Goal: Task Accomplishment & Management: Manage account settings

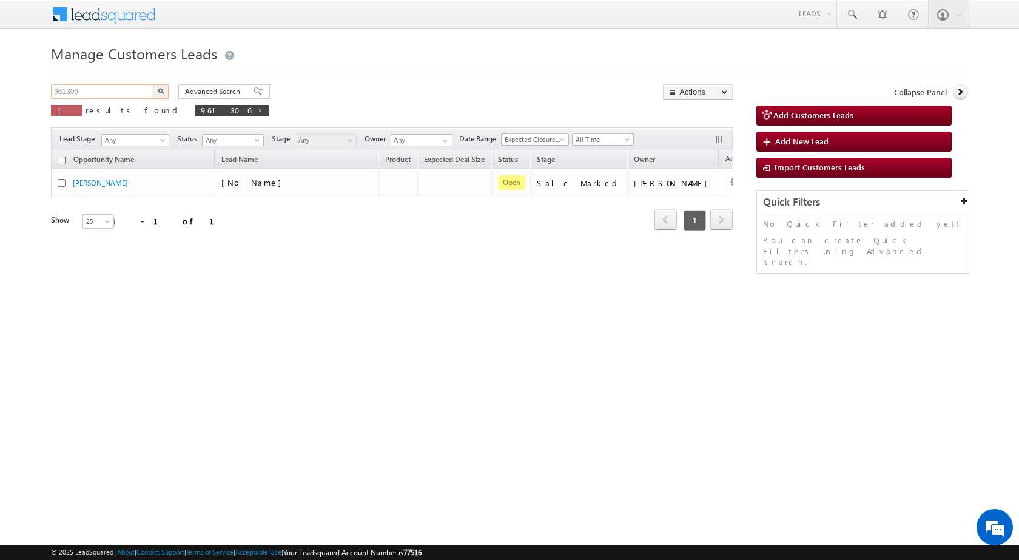
drag, startPoint x: 98, startPoint y: 92, endPoint x: 13, endPoint y: 87, distance: 85.1
click at [13, 87] on body "Menu [PERSON_NAME] sitar a8@ks erve." at bounding box center [509, 172] width 1019 height 344
paste input "70425"
type input "970425"
click at [153, 84] on button "button" at bounding box center [161, 91] width 16 height 15
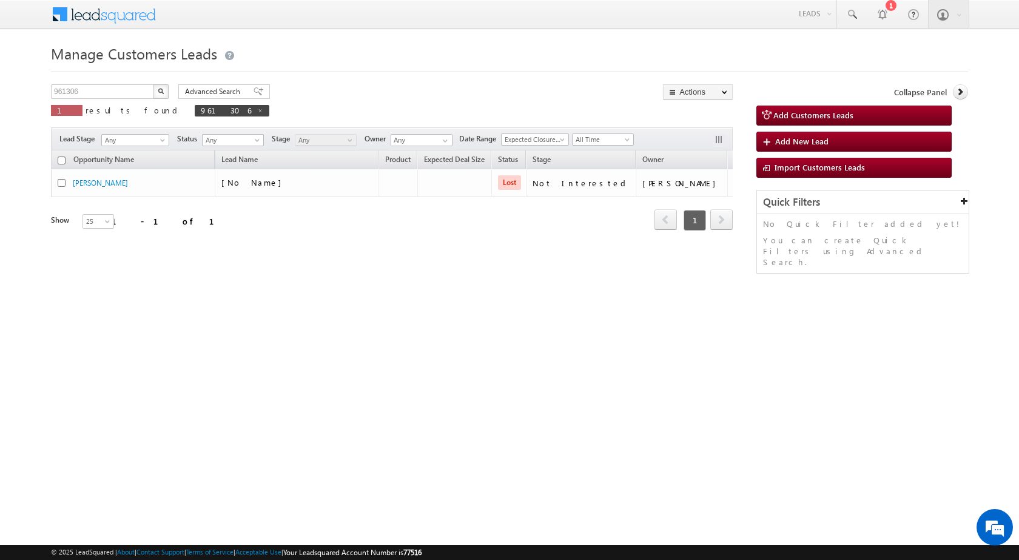
click at [162, 92] on img "button" at bounding box center [161, 91] width 6 height 6
drag, startPoint x: 83, startPoint y: 89, endPoint x: 0, endPoint y: 98, distance: 83.0
click at [0, 98] on body "Menu [PERSON_NAME] sitar a8@ks erve." at bounding box center [509, 172] width 1019 height 344
paste input "70425"
type input "970425"
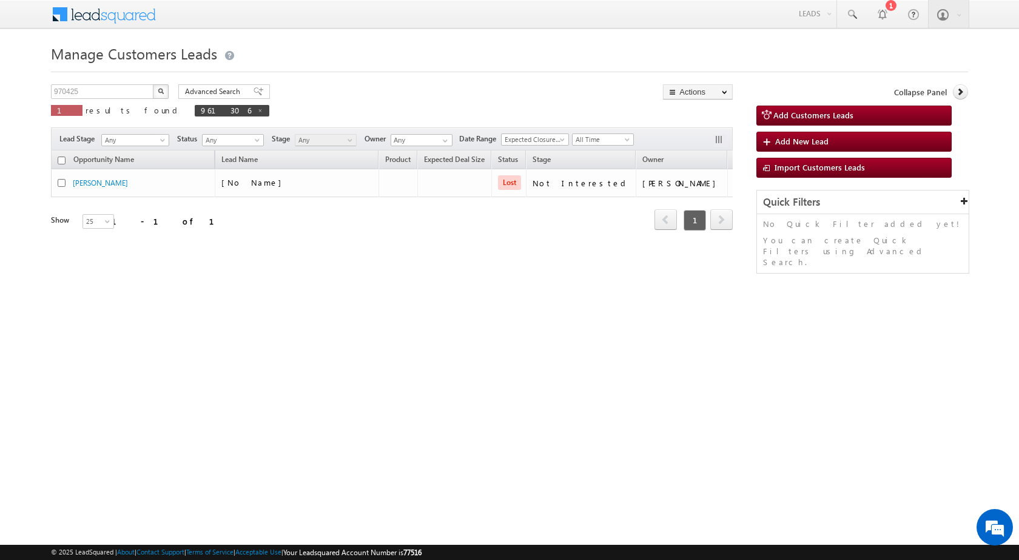
click at [158, 91] on img "button" at bounding box center [161, 91] width 6 height 6
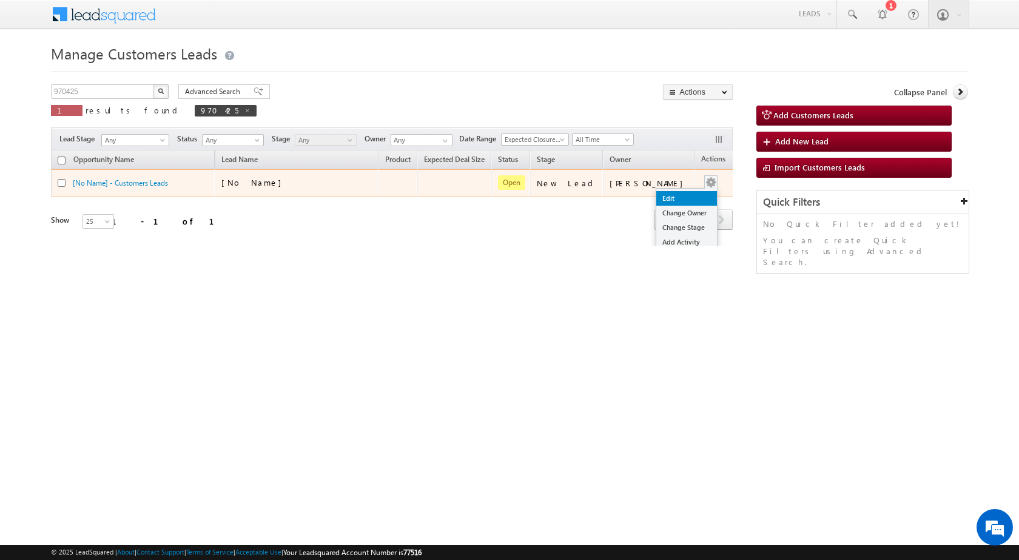
click at [667, 198] on link "Edit" at bounding box center [687, 198] width 61 height 15
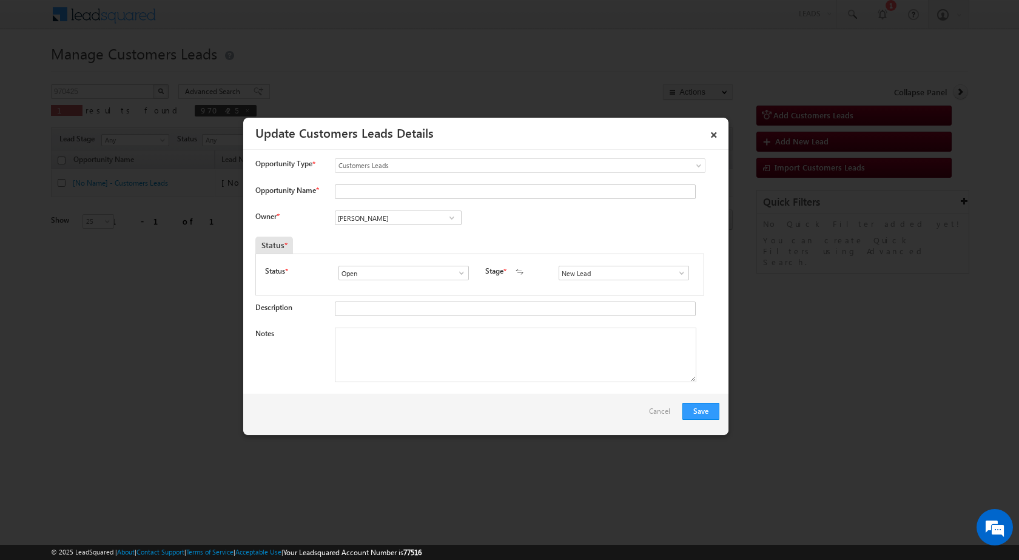
click at [676, 274] on span at bounding box center [682, 273] width 12 height 10
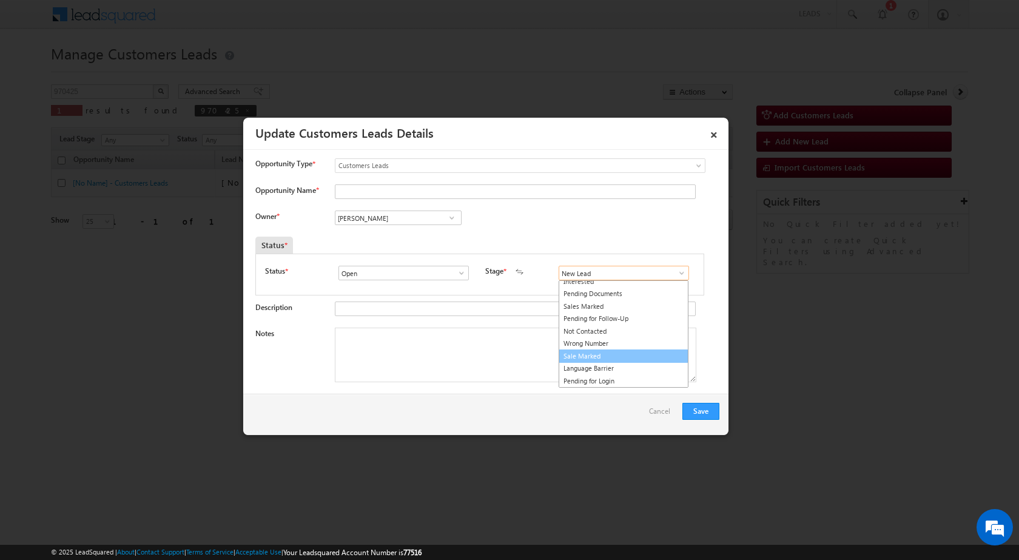
click at [591, 359] on link "Sale Marked" at bounding box center [624, 357] width 130 height 14
type input "Sale Marked"
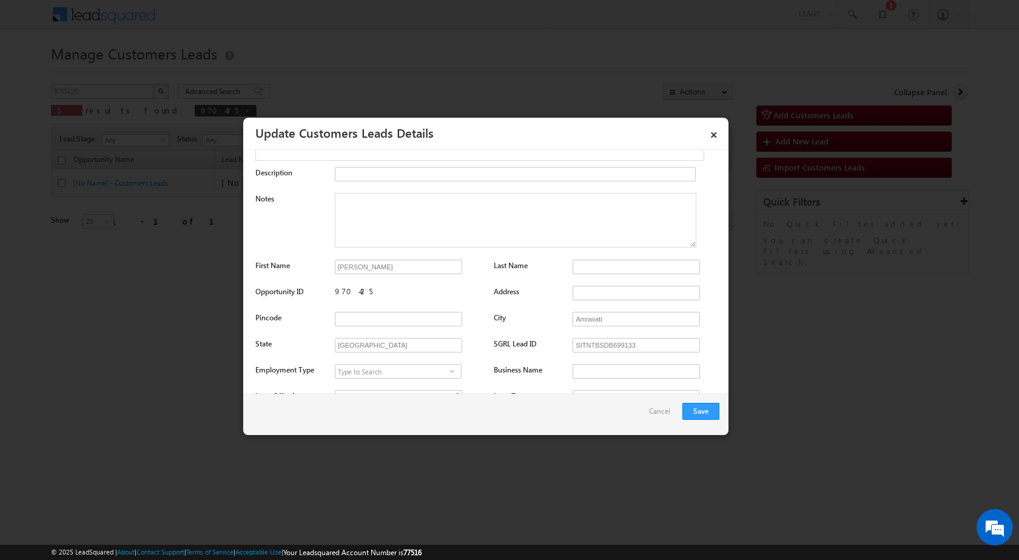
scroll to position [61, 0]
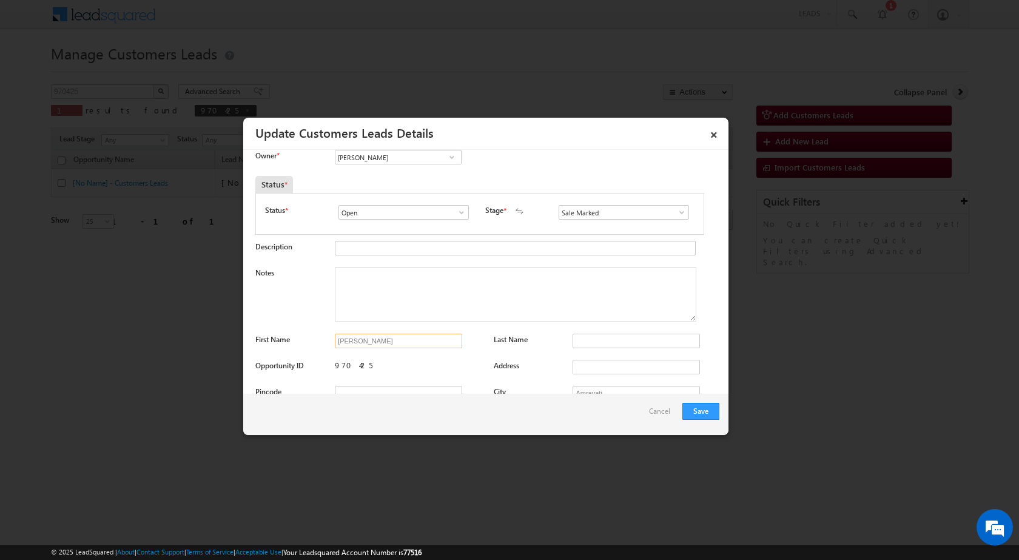
click at [424, 339] on input "[PERSON_NAME]" at bounding box center [398, 341] width 127 height 15
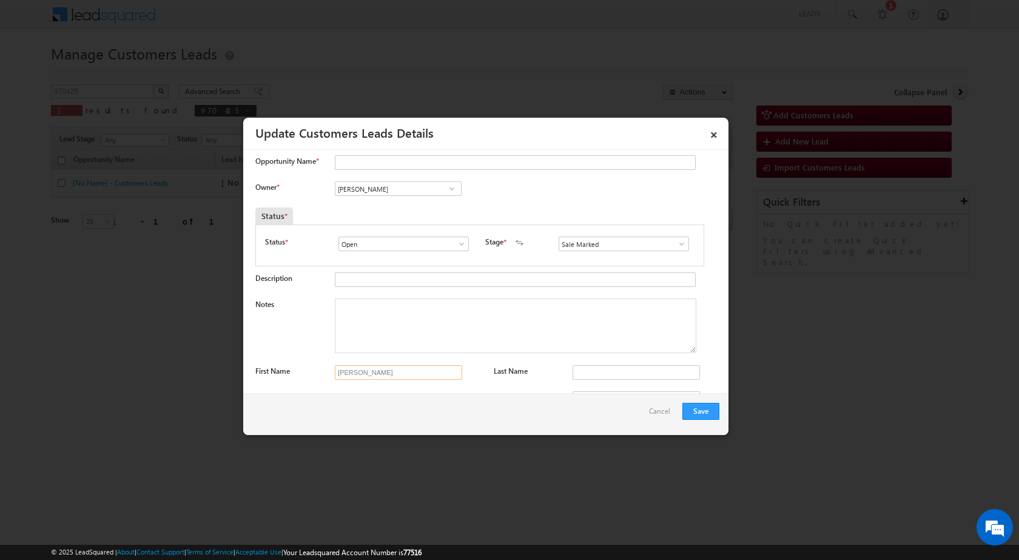
scroll to position [0, 0]
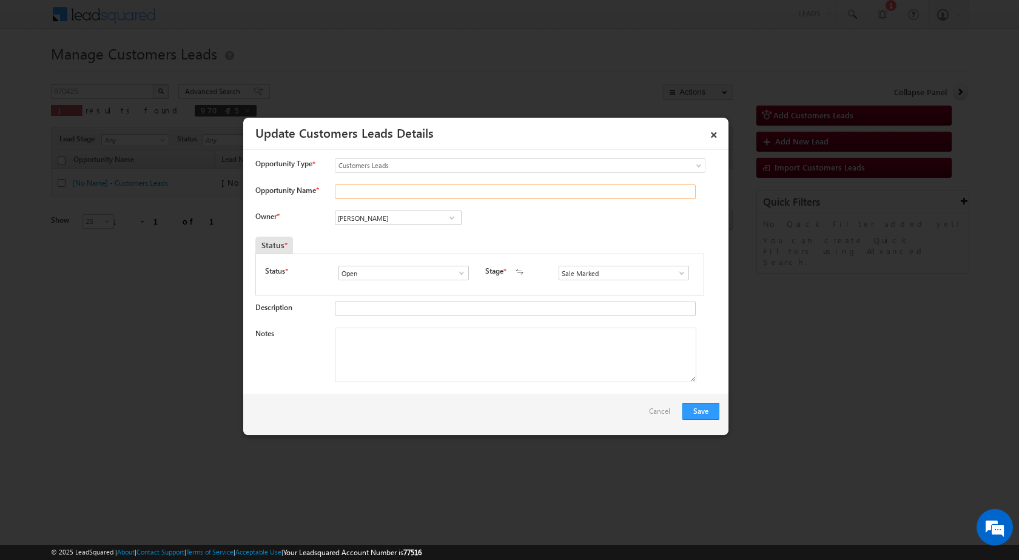
click at [374, 192] on input "Opportunity Name *" at bounding box center [515, 191] width 361 height 15
paste input "[PERSON_NAME]"
type input "[PERSON_NAME]"
click at [579, 229] on div "Owner * Vikas Halwai Vikas Halwai Vikas Halwai" at bounding box center [487, 221] width 464 height 20
click at [410, 359] on textarea "Notes" at bounding box center [516, 355] width 362 height 55
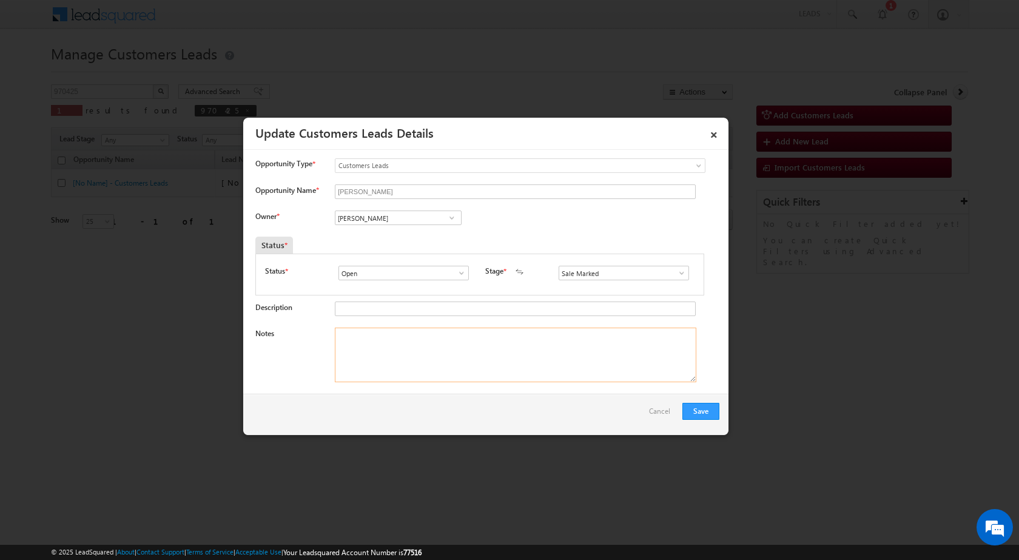
paste textarea "970425 - VB_Know_More - [PERSON_NAME] - 9960654169 - CONSTRUCTION - AMRAVATI 44…"
type textarea "970425 - VB_Know_More - [PERSON_NAME] - 9960654169 - CONSTRUCTION - AMRAVATI 44…"
click at [407, 410] on div "Save Cancel" at bounding box center [485, 414] width 485 height 41
click at [702, 414] on button "Save" at bounding box center [701, 411] width 37 height 17
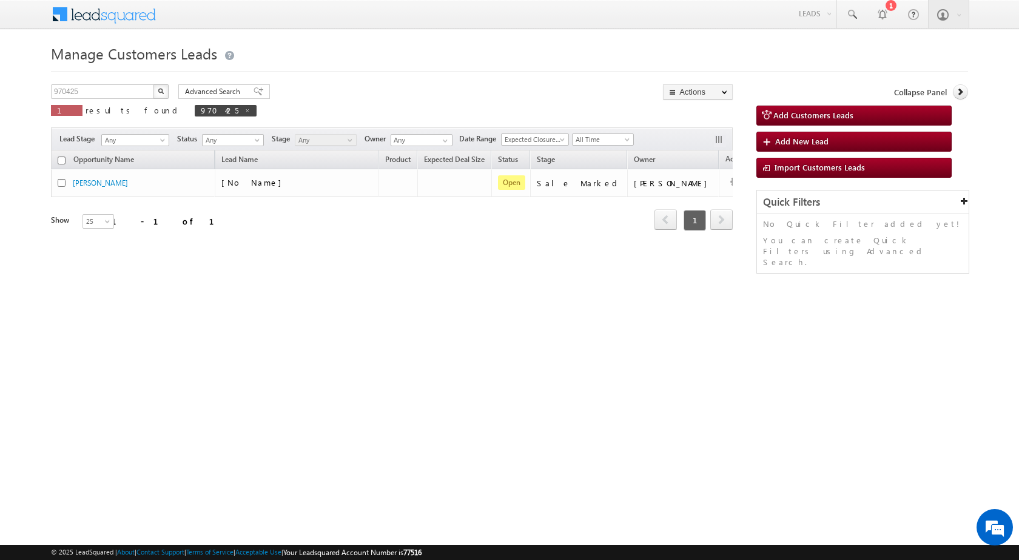
click at [654, 197] on div "Refresh first prev 1 next last 1 - 1 of 1" at bounding box center [392, 214] width 682 height 35
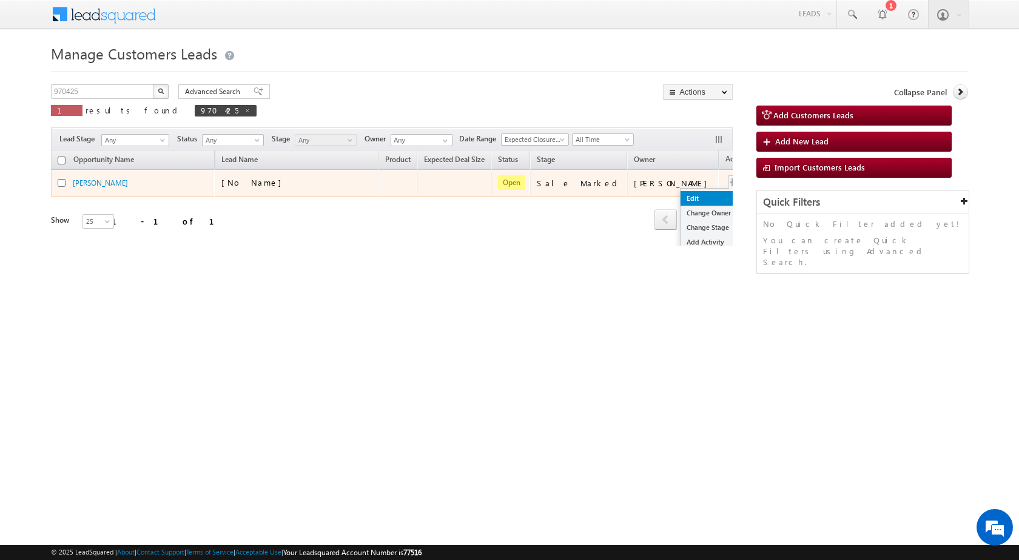
click at [682, 195] on link "Edit" at bounding box center [711, 198] width 61 height 15
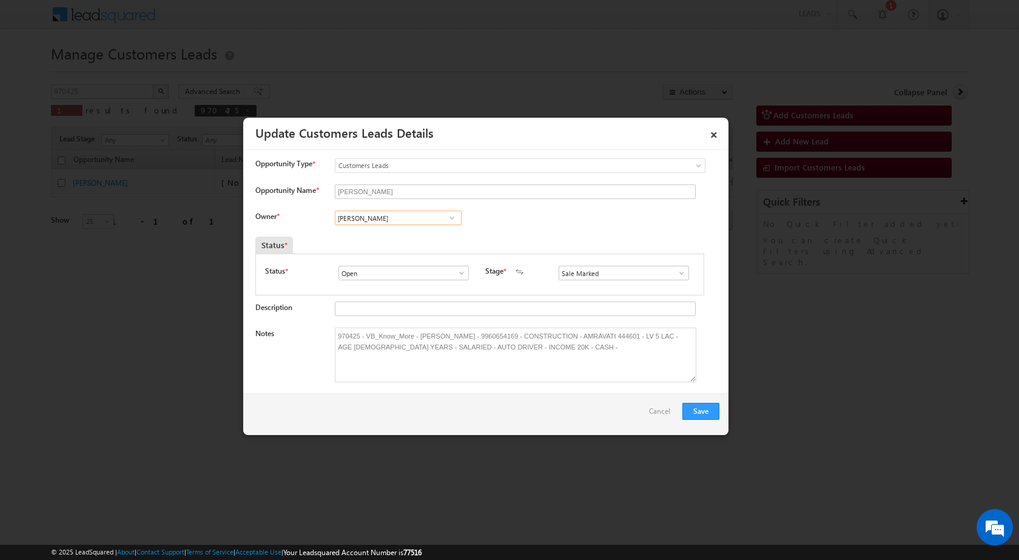
click at [398, 220] on input "[PERSON_NAME]" at bounding box center [398, 218] width 127 height 15
paste input "[PERSON_NAME]"
click at [390, 241] on span "[PERSON_NAME][EMAIL_ADDRESS][PERSON_NAME][DOMAIN_NAME]" at bounding box center [394, 241] width 109 height 9
type input "[PERSON_NAME]"
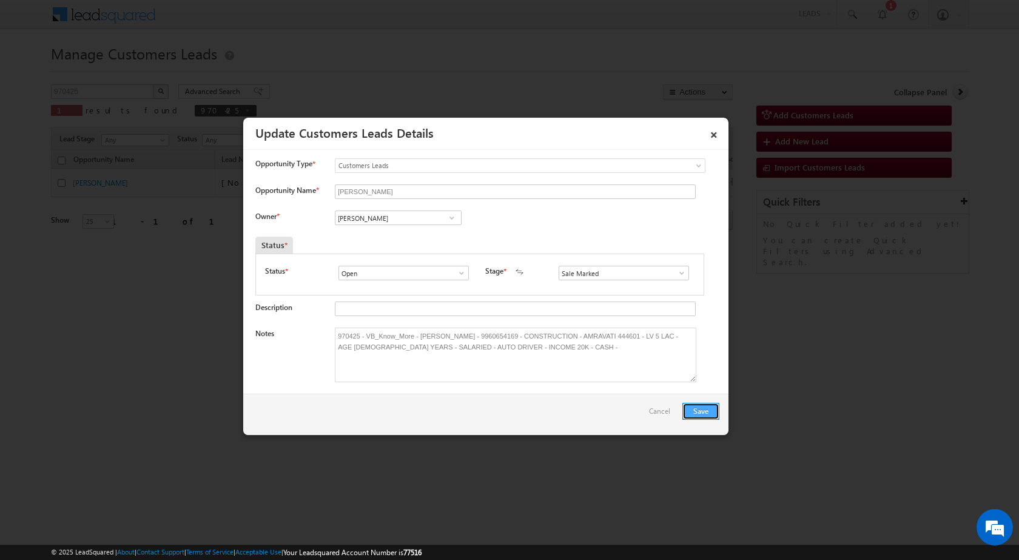
click at [697, 413] on button "Save" at bounding box center [701, 411] width 37 height 17
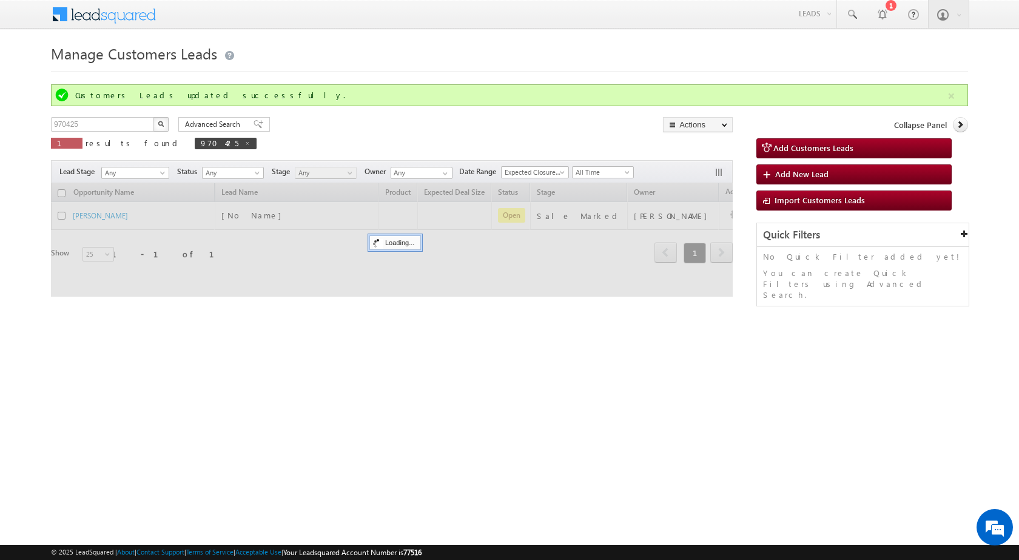
click at [166, 345] on html "Menu [PERSON_NAME] sitar a8@ks erve." at bounding box center [509, 187] width 1019 height 374
